Goal: Transaction & Acquisition: Purchase product/service

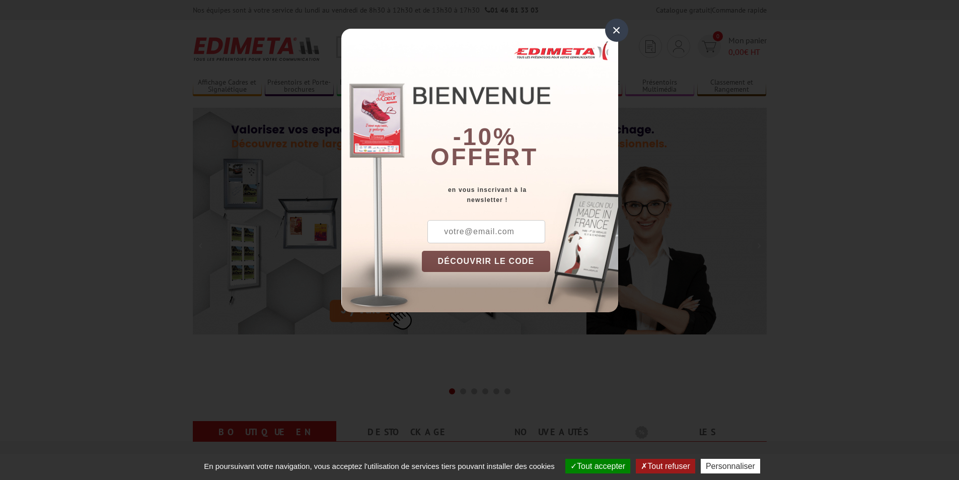
click at [621, 31] on div "×" at bounding box center [616, 30] width 23 height 23
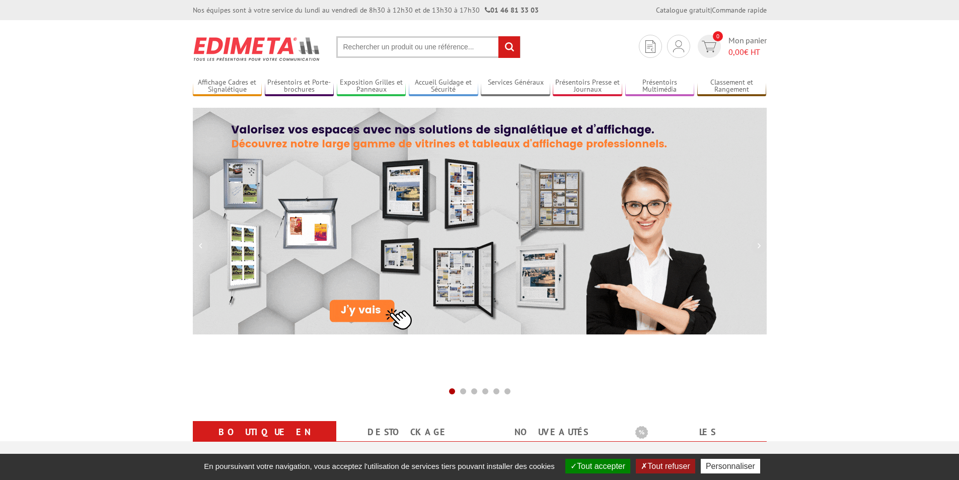
click at [380, 44] on input "text" at bounding box center [428, 47] width 184 height 22
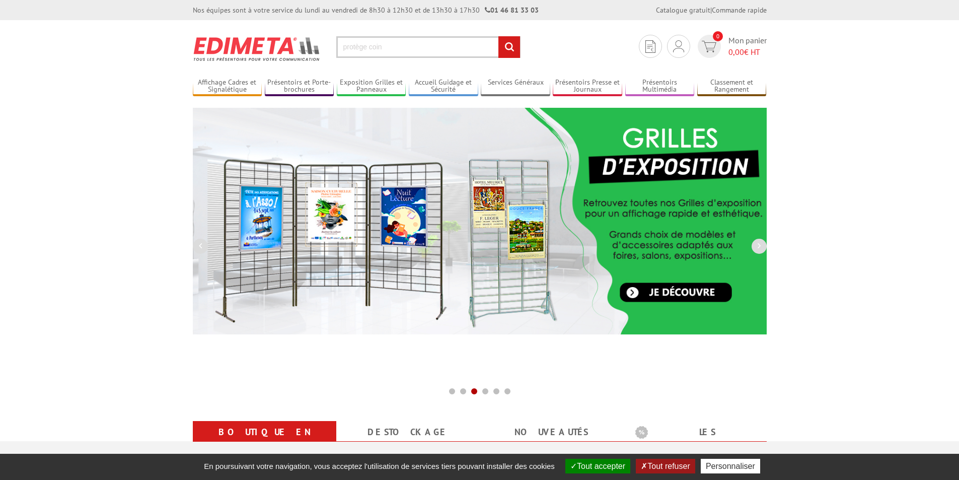
type input "protège coin"
click at [498, 36] on input "rechercher" at bounding box center [509, 47] width 22 height 22
